Goal: Task Accomplishment & Management: Use online tool/utility

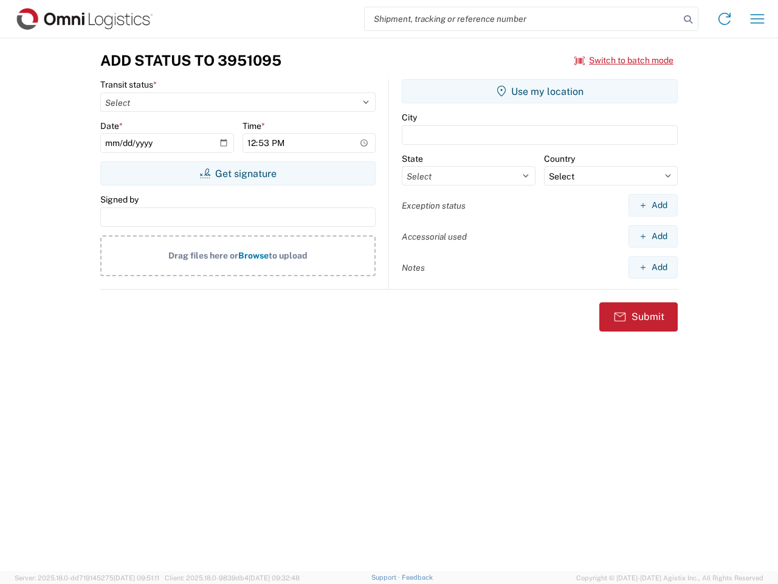
click at [522, 19] on input "search" at bounding box center [522, 18] width 315 height 23
click at [688, 19] on icon at bounding box center [688, 19] width 17 height 17
click at [725, 19] on icon at bounding box center [724, 18] width 19 height 19
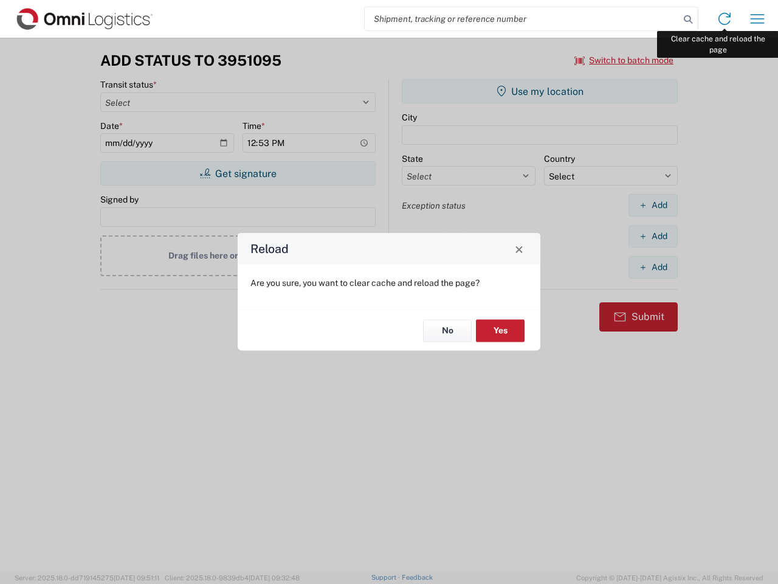
click at [758, 19] on div "Reload Are you sure, you want to clear cache and reload the page? No Yes" at bounding box center [389, 292] width 778 height 584
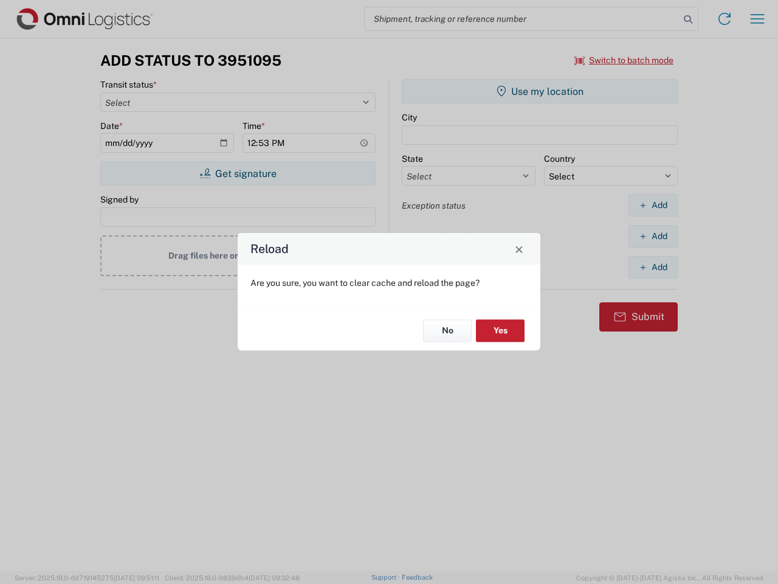
click at [624, 60] on div "Reload Are you sure, you want to clear cache and reload the page? No Yes" at bounding box center [389, 292] width 778 height 584
click at [238, 173] on div "Reload Are you sure, you want to clear cache and reload the page? No Yes" at bounding box center [389, 292] width 778 height 584
click at [540, 91] on div "Reload Are you sure, you want to clear cache and reload the page? No Yes" at bounding box center [389, 292] width 778 height 584
click at [653, 205] on div "Reload Are you sure, you want to clear cache and reload the page? No Yes" at bounding box center [389, 292] width 778 height 584
click at [653, 236] on div "Reload Are you sure, you want to clear cache and reload the page? No Yes" at bounding box center [389, 292] width 778 height 584
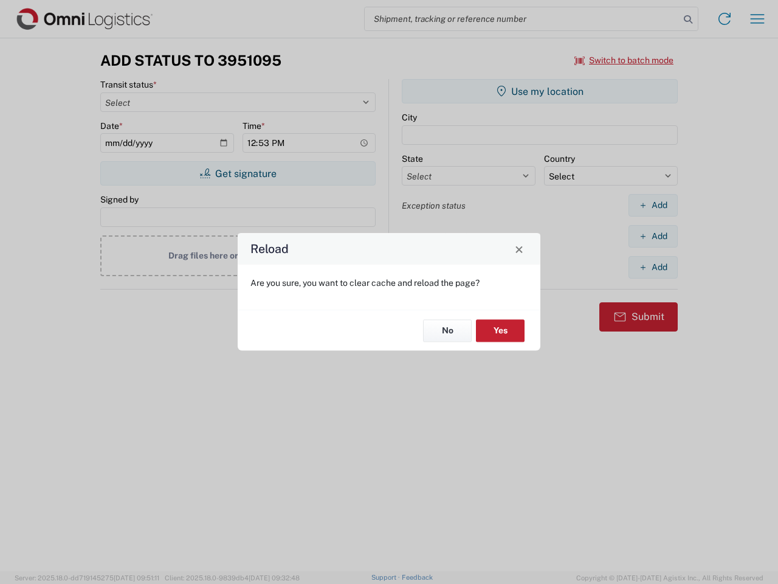
click at [653, 267] on div "Reload Are you sure, you want to clear cache and reload the page? No Yes" at bounding box center [389, 292] width 778 height 584
